Goal: Task Accomplishment & Management: Use online tool/utility

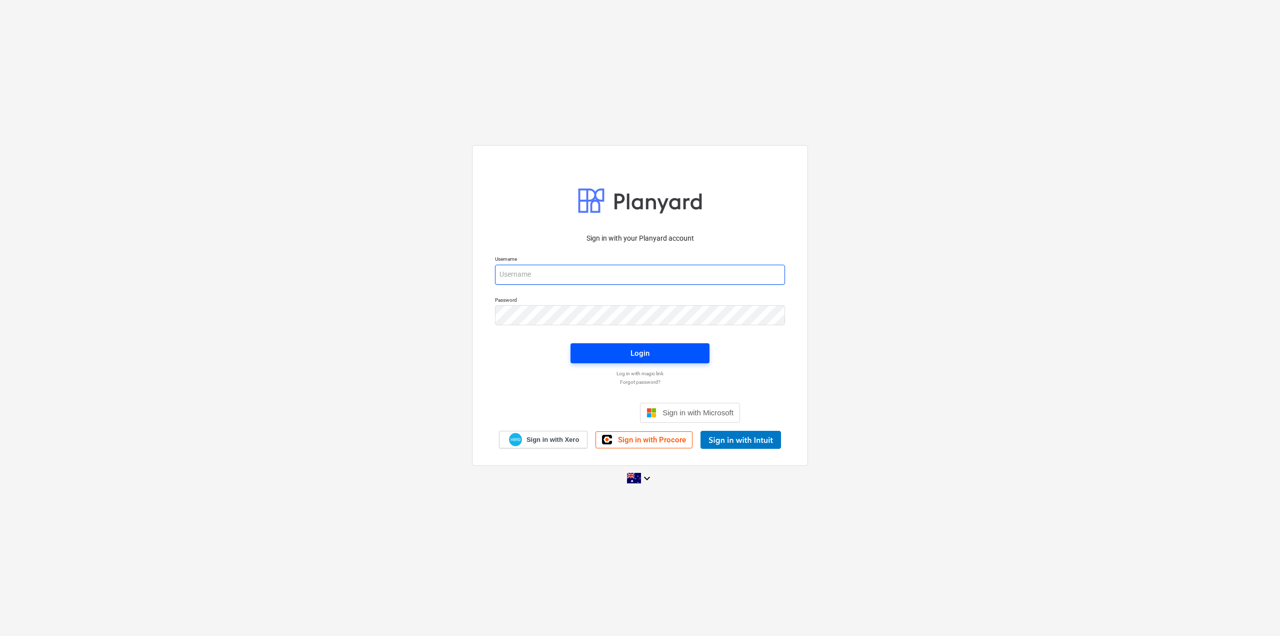
type input "[EMAIL_ADDRESS][DOMAIN_NAME]"
click at [672, 350] on span "Login" at bounding box center [640, 353] width 115 height 13
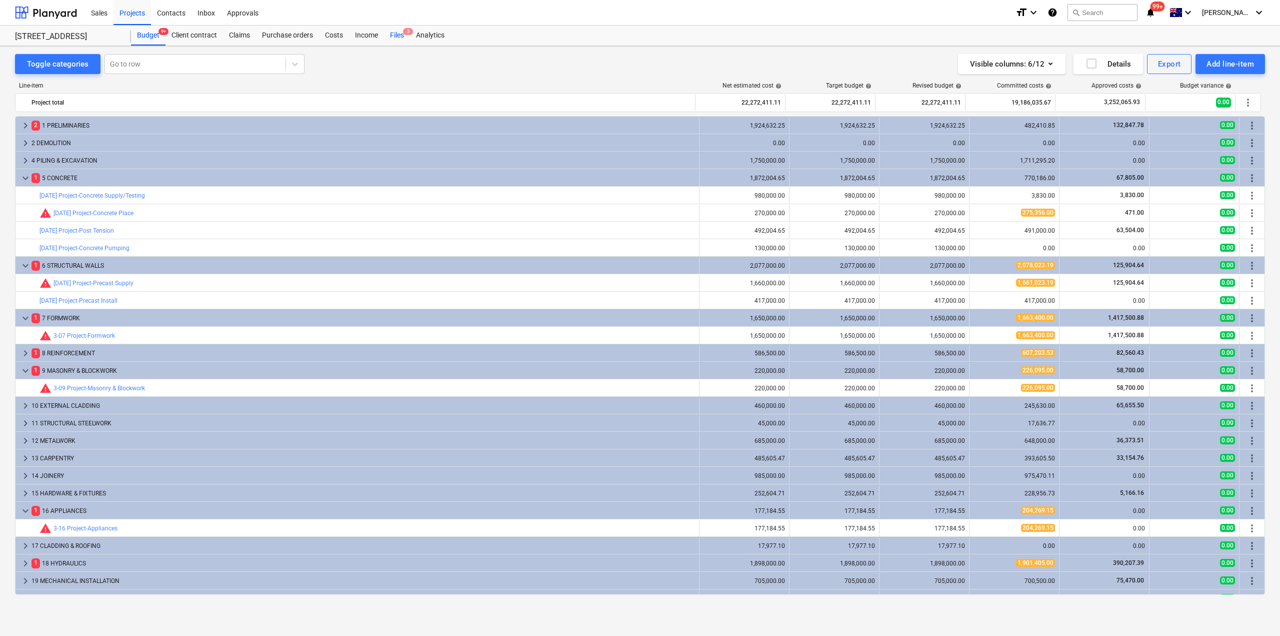
click at [403, 33] on div "Files 3" at bounding box center [397, 36] width 26 height 20
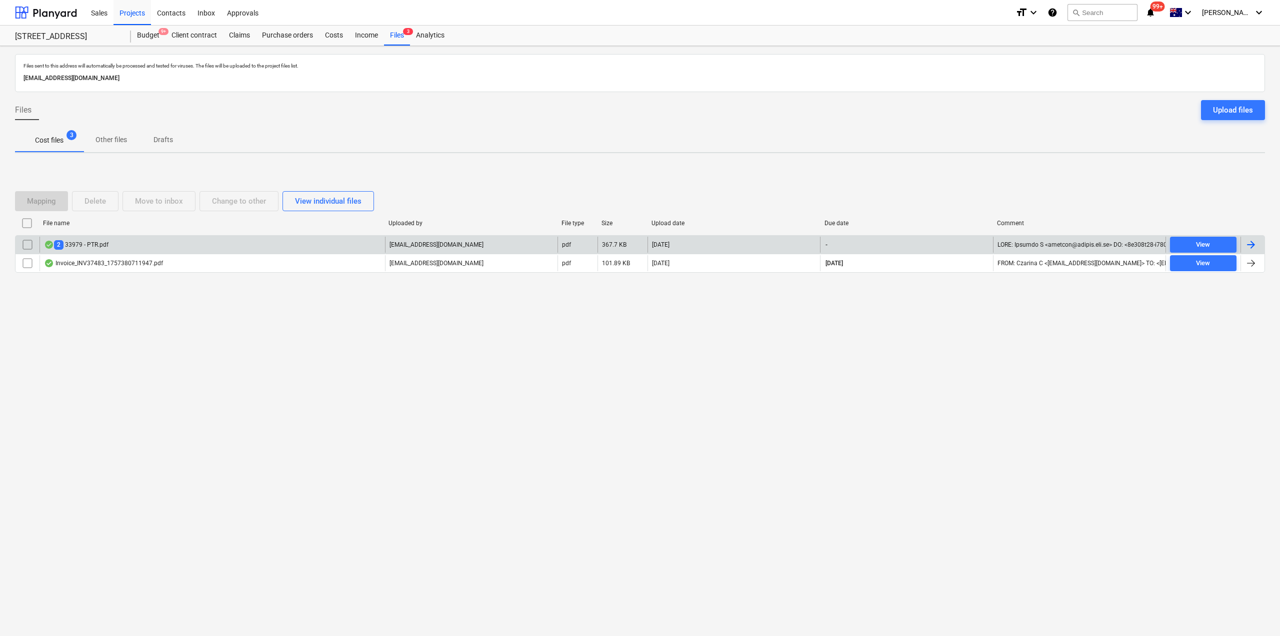
click at [143, 251] on div "2 33979 - PTR.pdf" at bounding box center [213, 245] width 346 height 16
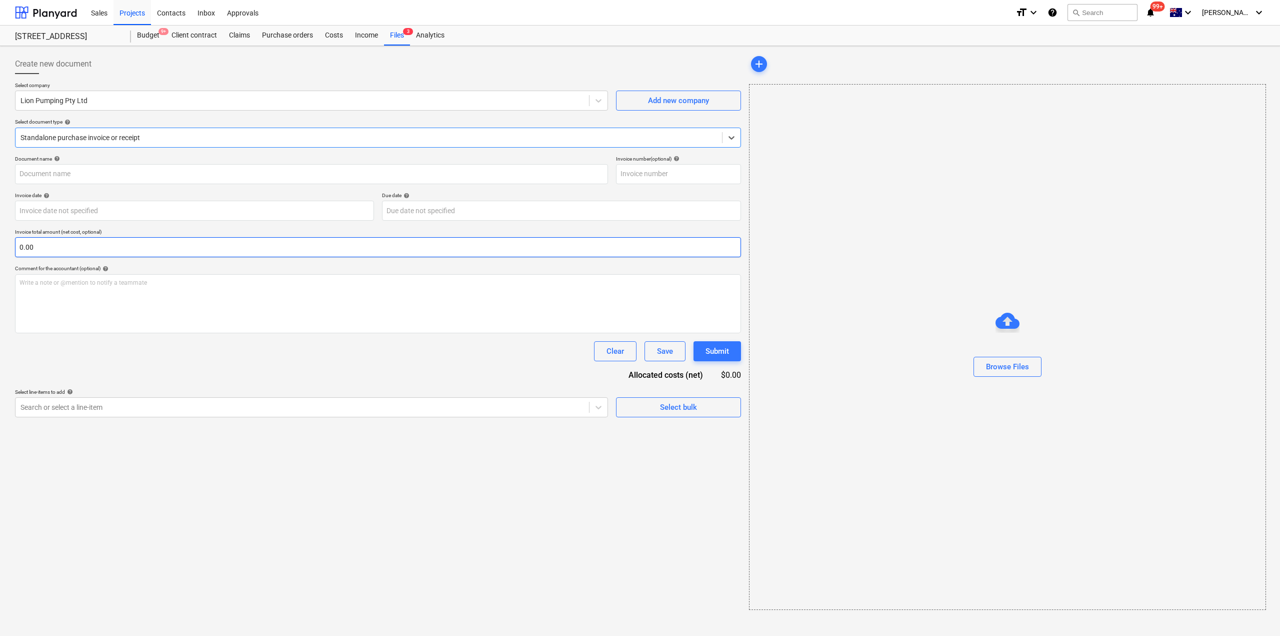
type input "33979"
type input "[DATE]"
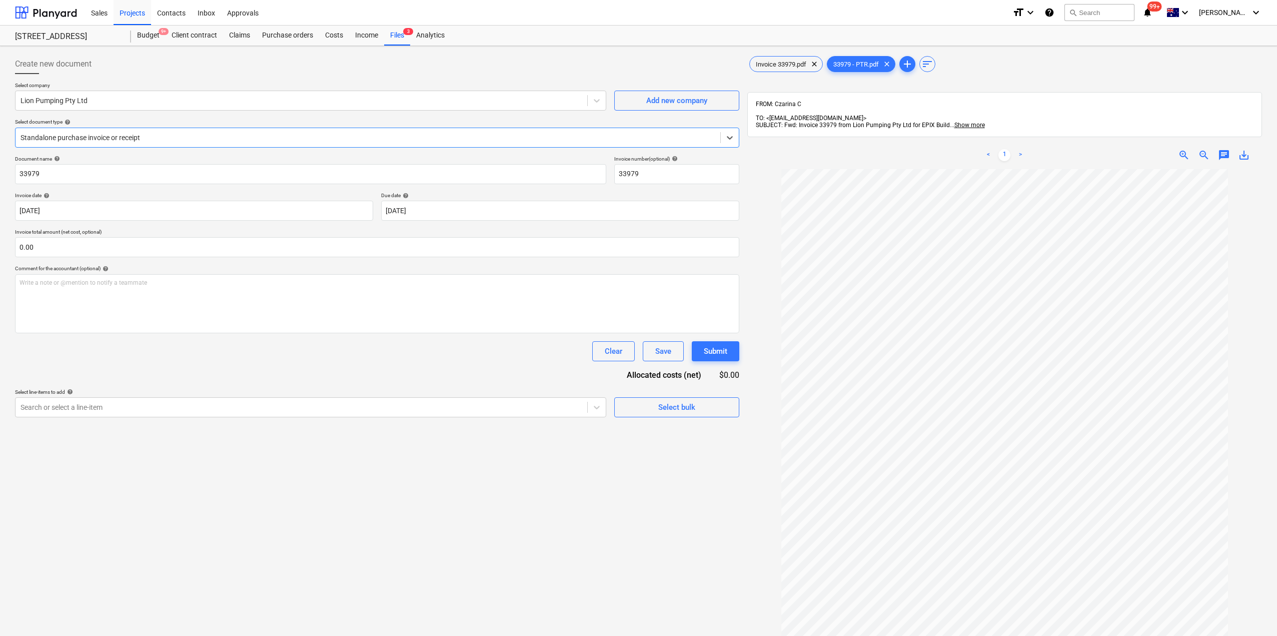
drag, startPoint x: 1003, startPoint y: 149, endPoint x: 1010, endPoint y: 149, distance: 7.5
click at [1003, 149] on link "1" at bounding box center [1004, 155] width 12 height 12
click at [1019, 149] on link ">" at bounding box center [1020, 155] width 12 height 12
click at [784, 66] on span "Invoice 33979.pdf" at bounding box center [781, 65] width 63 height 8
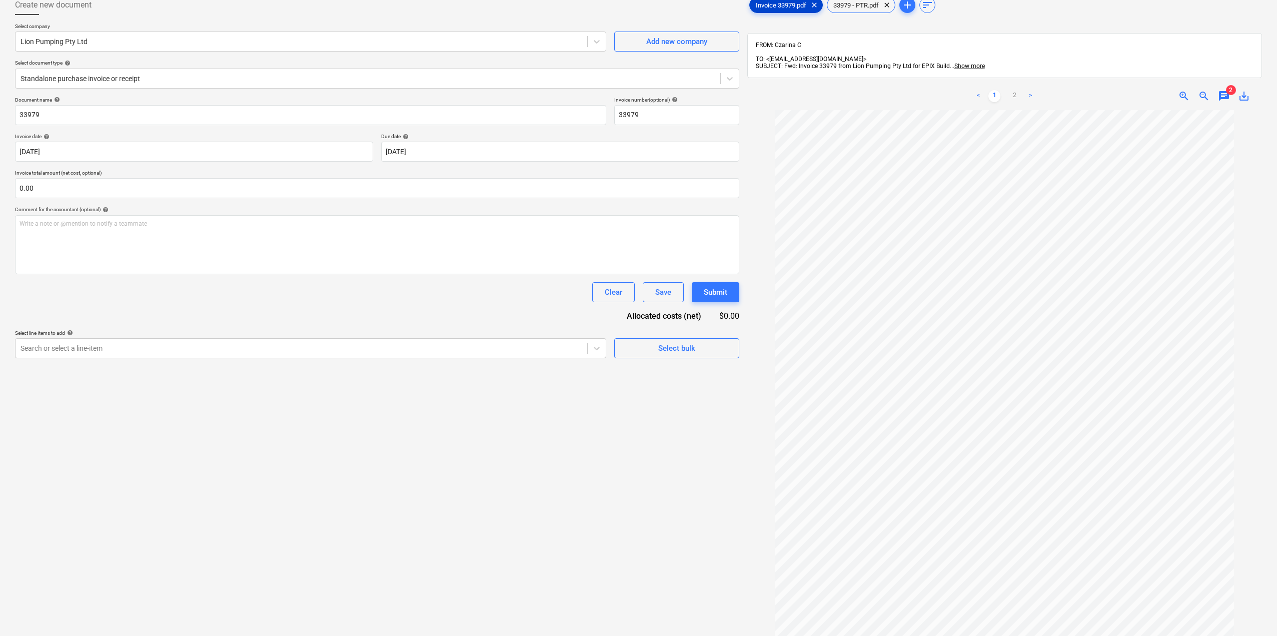
scroll to position [42, 0]
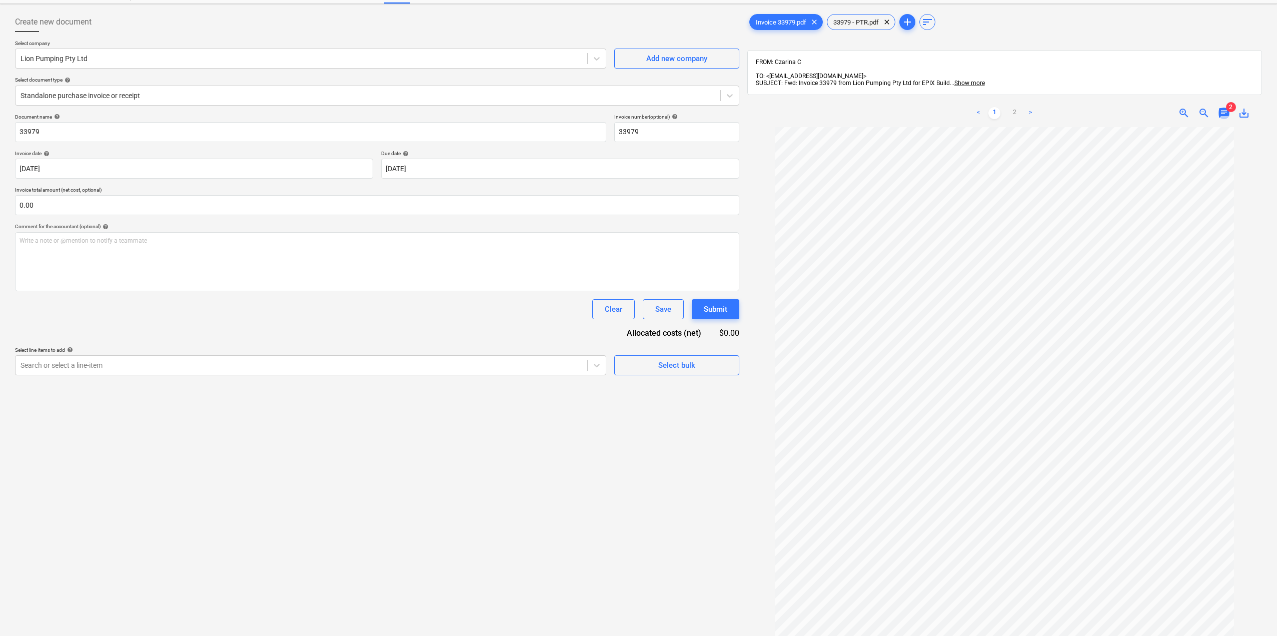
click at [1224, 107] on span "chat" at bounding box center [1224, 113] width 12 height 12
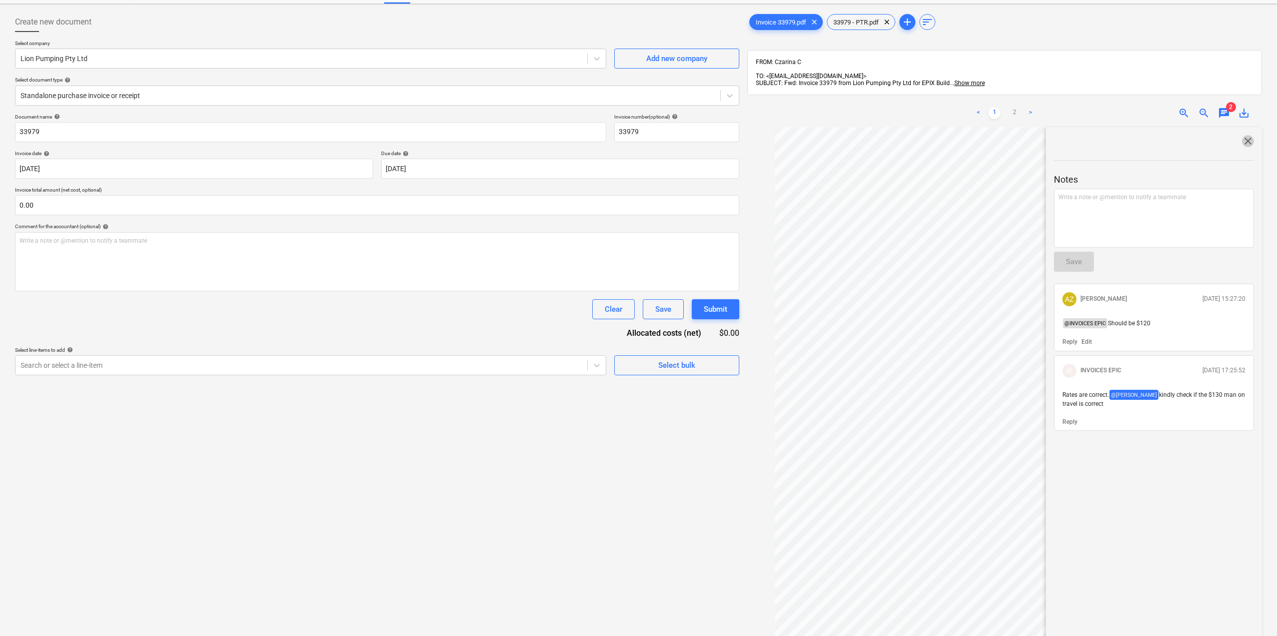
click at [1242, 135] on span "close" at bounding box center [1248, 141] width 12 height 12
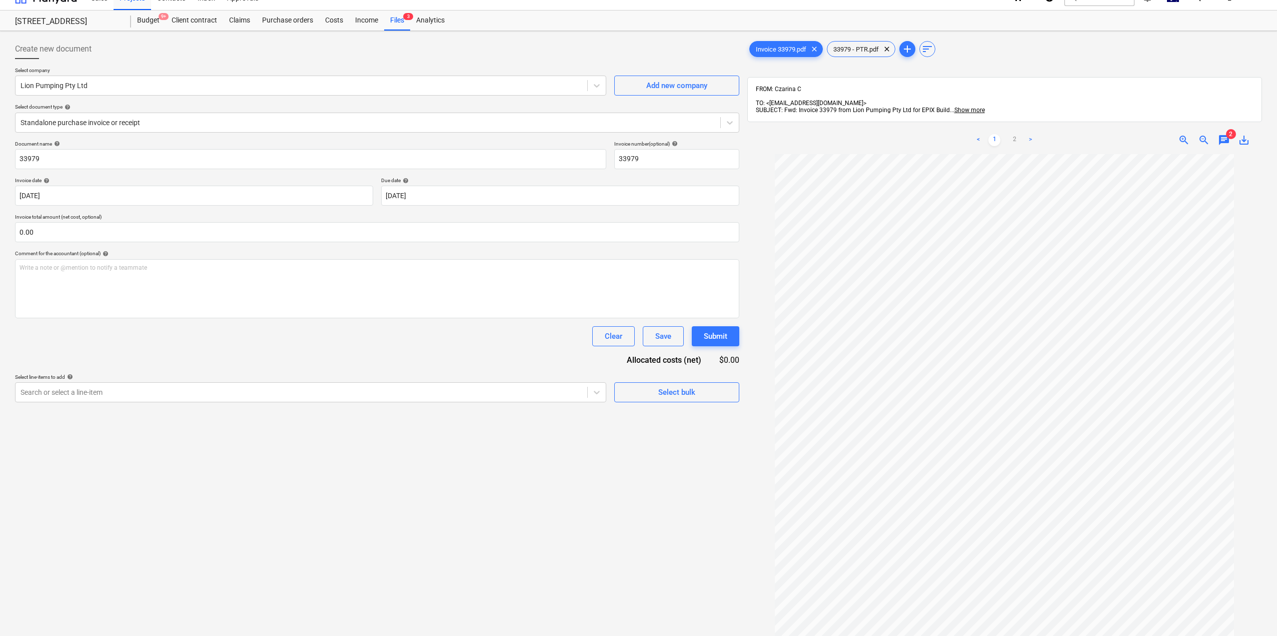
scroll to position [0, 0]
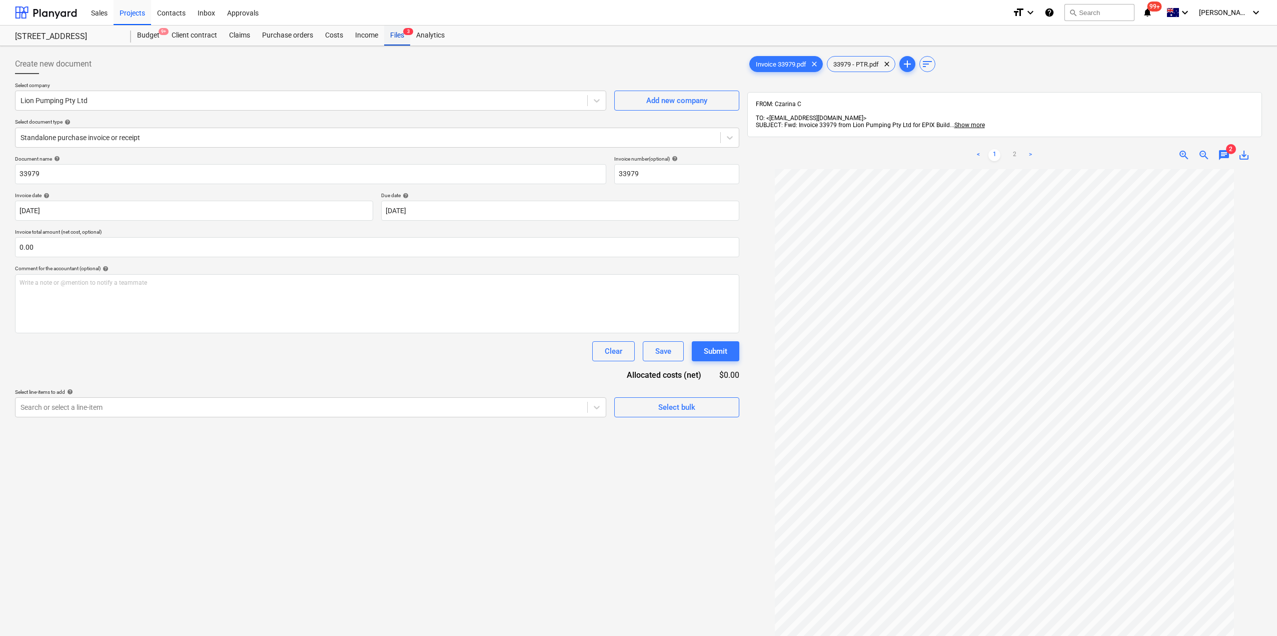
click at [395, 41] on div "Files 3" at bounding box center [397, 36] width 26 height 20
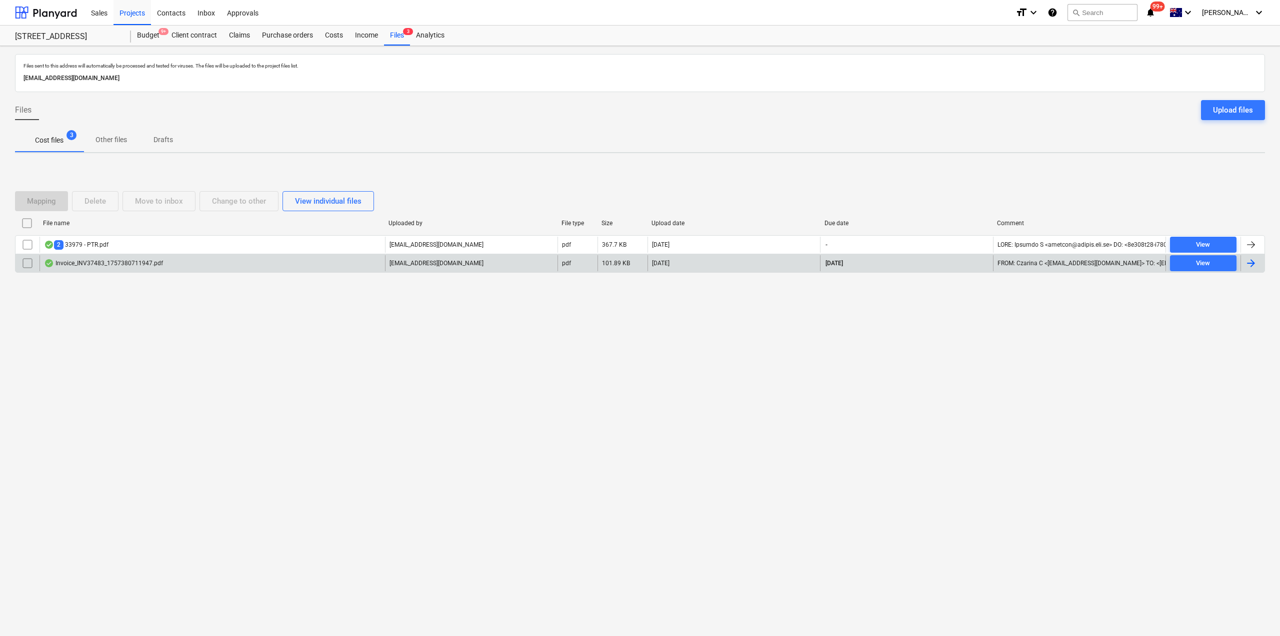
click at [89, 264] on div "Invoice_INV37483_1757380711947.pdf" at bounding box center [103, 263] width 119 height 8
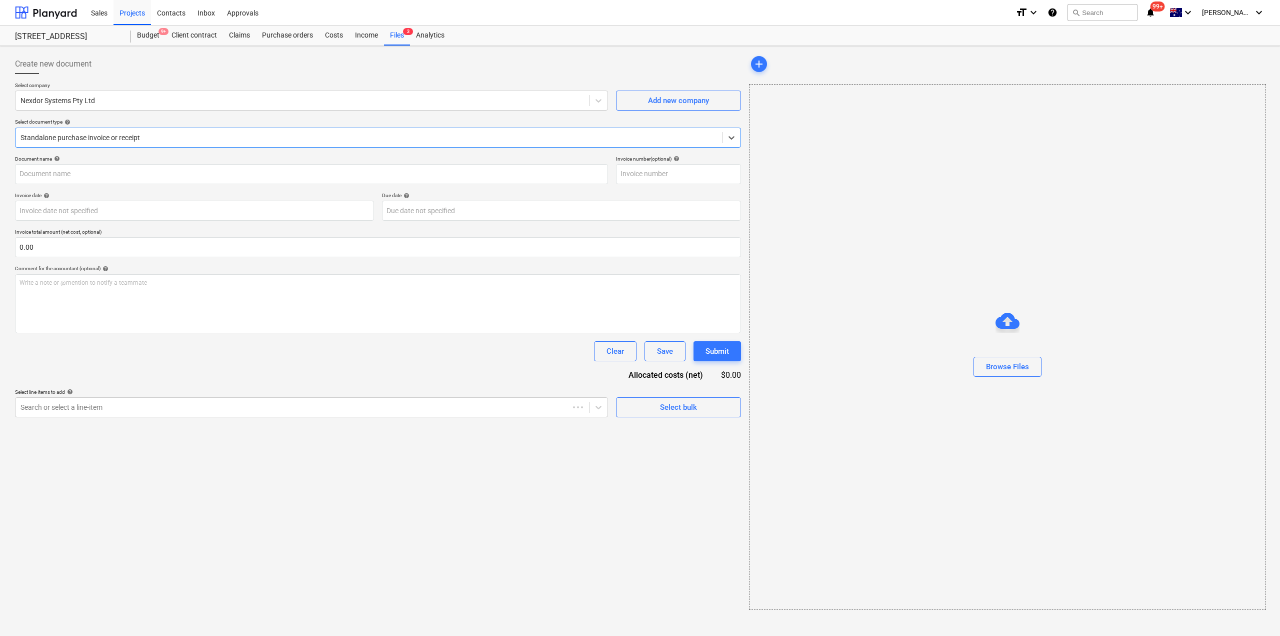
type input "INV37483"
type input "[DATE]"
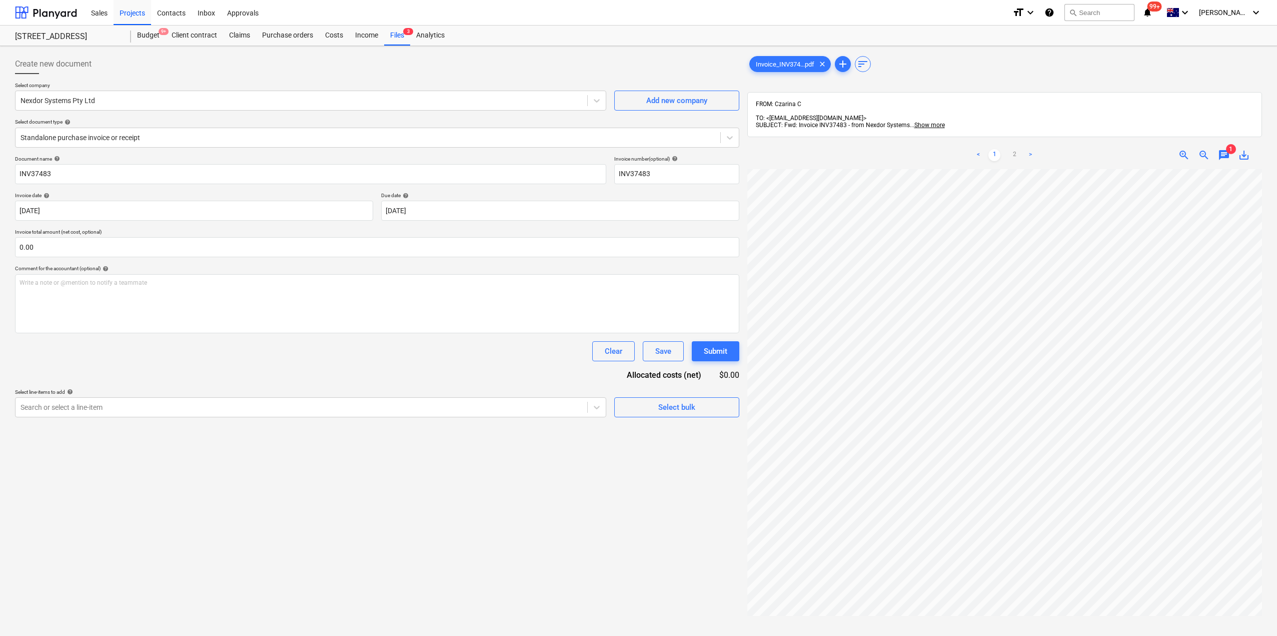
scroll to position [0, 122]
click at [464, 319] on div "Write a note or @mention to notify a teammate [PERSON_NAME]" at bounding box center [377, 303] width 724 height 59
click at [264, 252] on input "text" at bounding box center [377, 247] width 724 height 20
type input "0.00"
click at [256, 315] on div "Write a note or @mention to notify a teammate [PERSON_NAME]" at bounding box center [377, 303] width 724 height 59
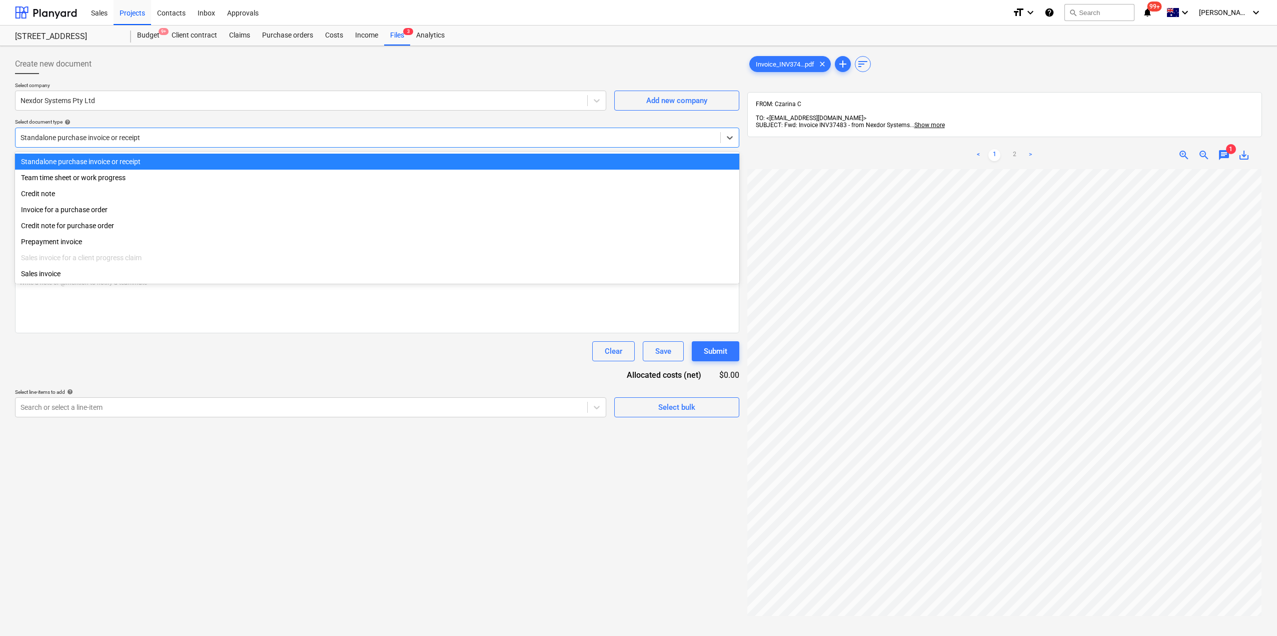
click at [96, 134] on div at bounding box center [368, 138] width 695 height 10
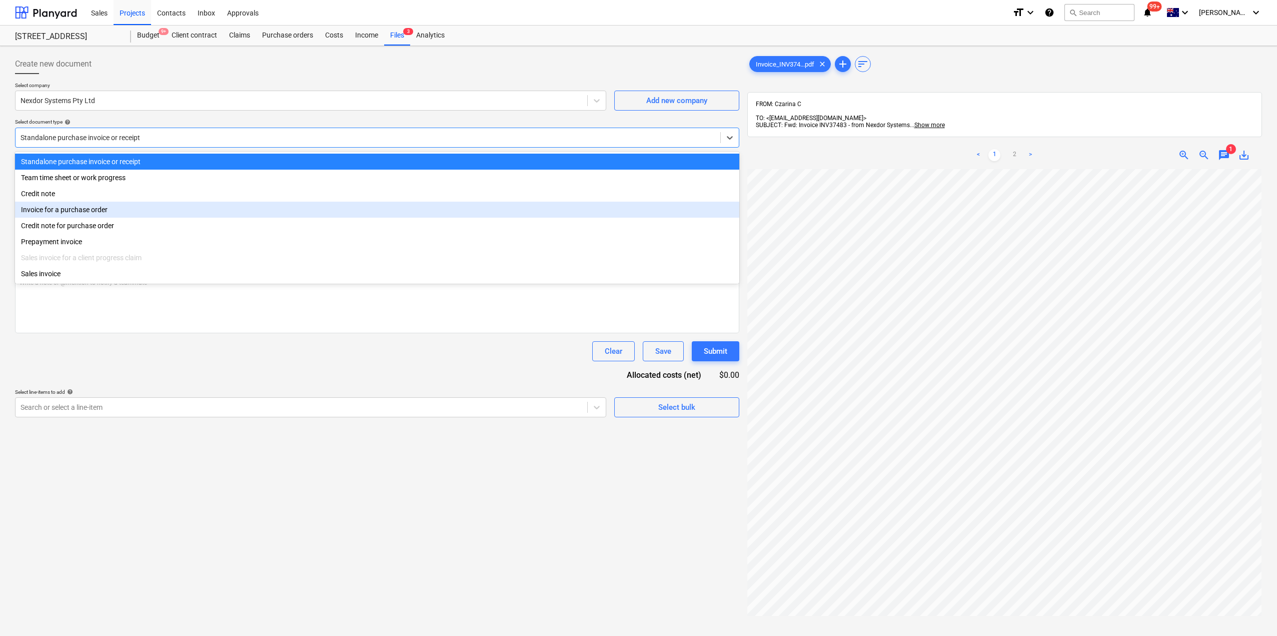
click at [69, 213] on div "Invoice for a purchase order" at bounding box center [377, 210] width 724 height 16
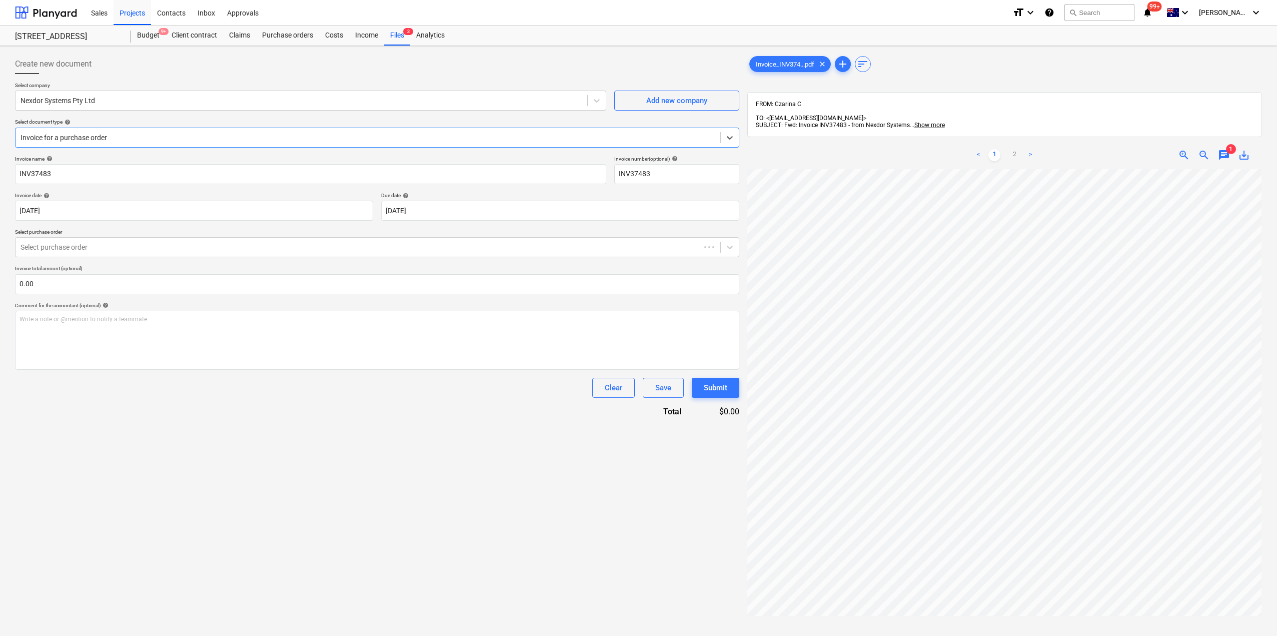
click at [108, 258] on div "Invoice name help INV37483 Invoice number (optional) help INV37483 Invoice date…" at bounding box center [377, 287] width 724 height 262
click at [108, 250] on div at bounding box center [358, 247] width 675 height 10
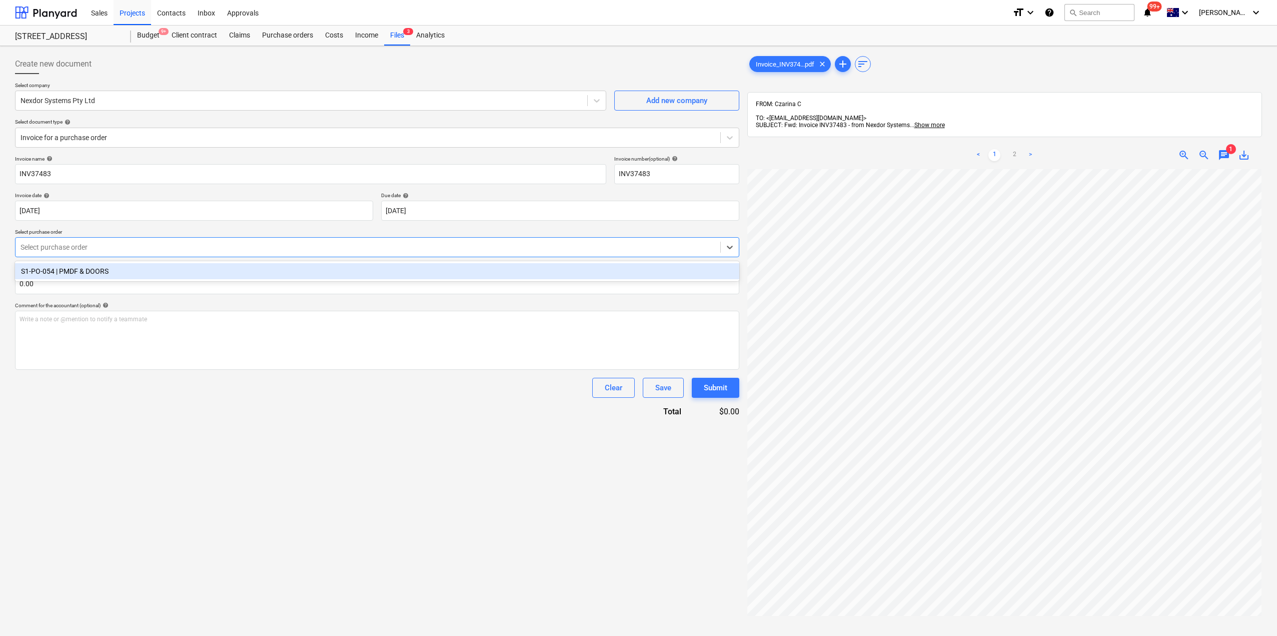
click at [79, 276] on div "S1-PO-054 | PMDF & DOORS" at bounding box center [377, 271] width 724 height 16
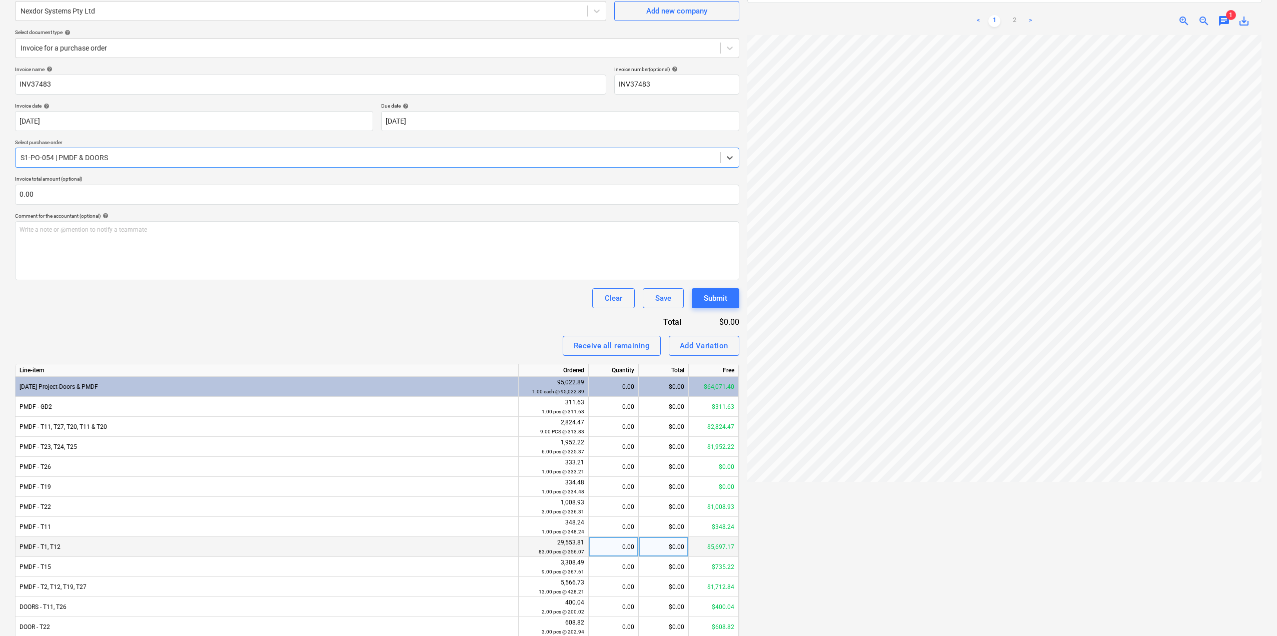
scroll to position [300, 0]
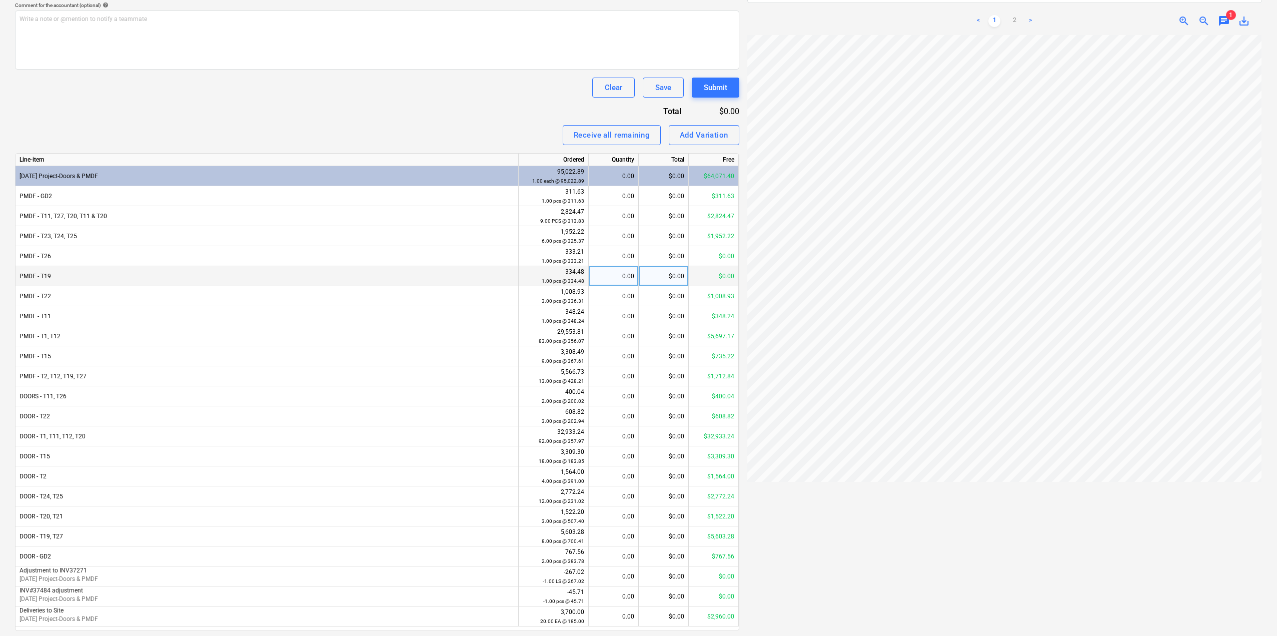
click at [625, 286] on div "0.00" at bounding box center [614, 276] width 42 height 20
click at [610, 299] on div "0.00" at bounding box center [614, 296] width 42 height 20
type input "3"
click at [415, 138] on div "Receive all remaining Add Variation" at bounding box center [377, 135] width 724 height 20
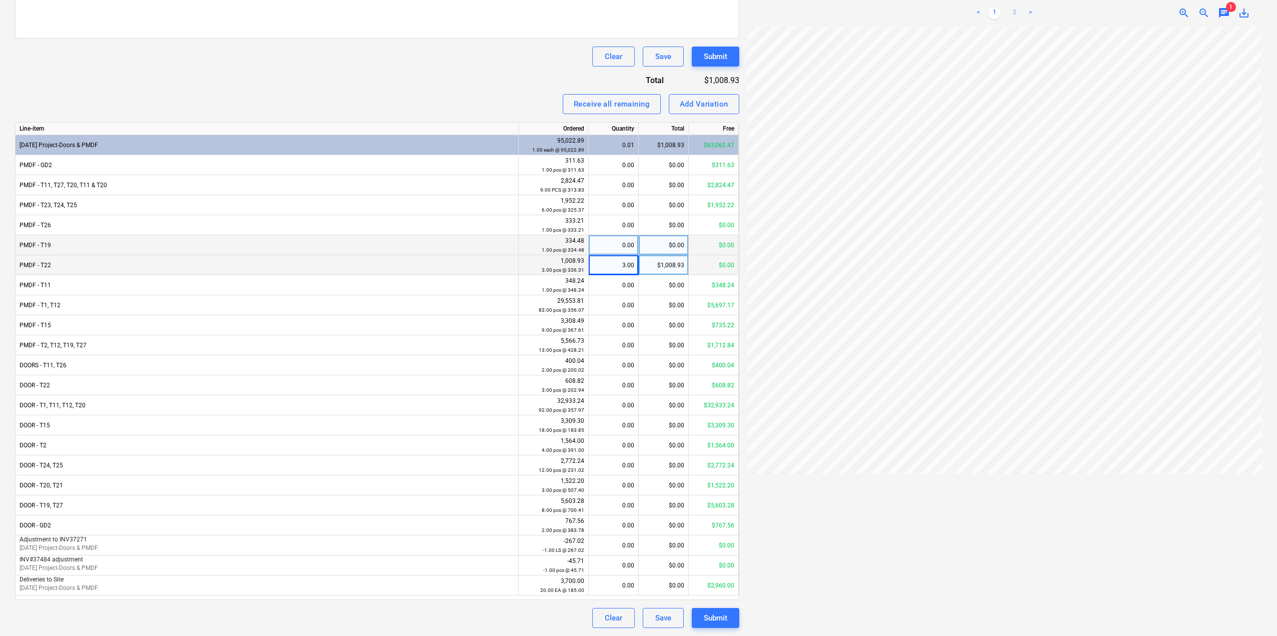
click at [1010, 7] on link "2" at bounding box center [1014, 13] width 12 height 12
click at [624, 587] on div "0.00" at bounding box center [614, 585] width 42 height 20
click at [906, 508] on div at bounding box center [1004, 331] width 515 height 608
click at [716, 619] on div "Submit" at bounding box center [716, 617] width 24 height 13
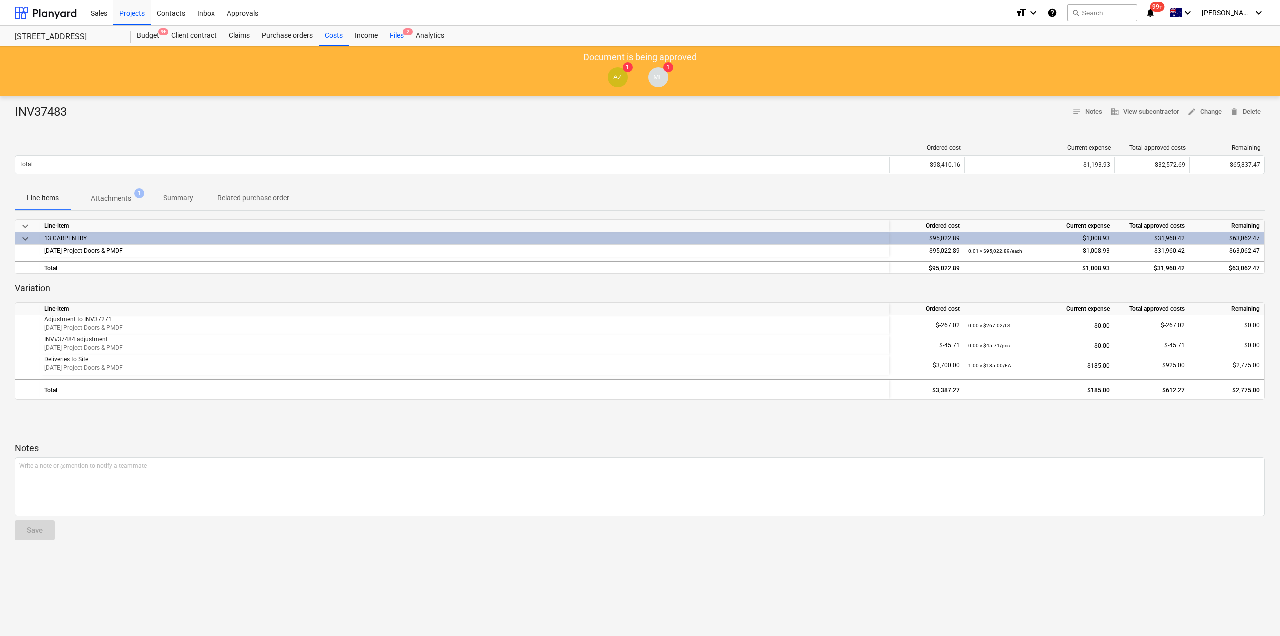
click at [396, 38] on div "Files 2" at bounding box center [397, 36] width 26 height 20
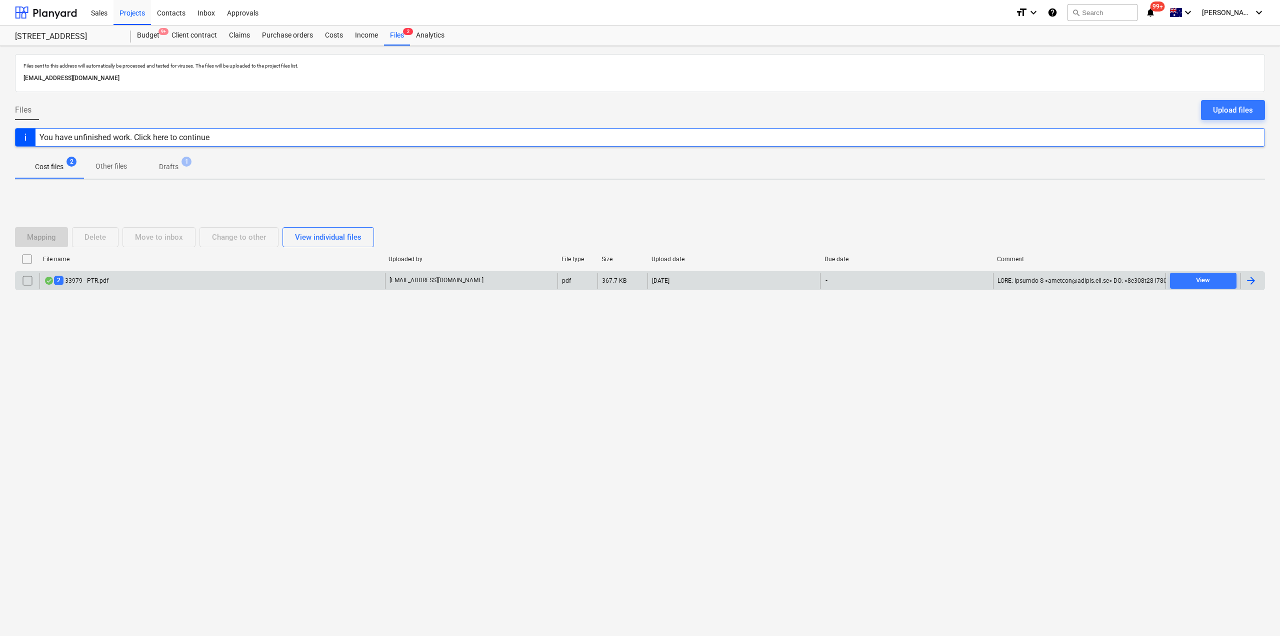
click at [142, 276] on div "2 33979 - PTR.pdf" at bounding box center [213, 281] width 346 height 16
